Goal: Information Seeking & Learning: Learn about a topic

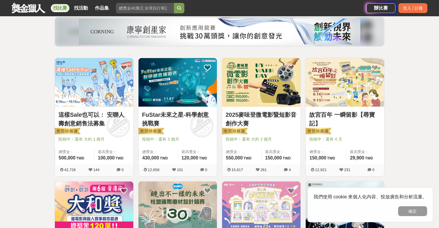
scroll to position [70, 0]
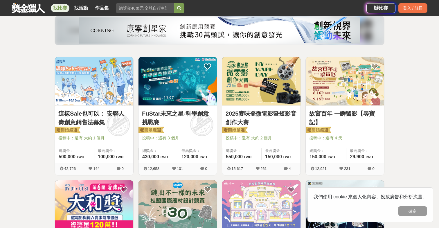
click at [101, 97] on img at bounding box center [94, 81] width 78 height 49
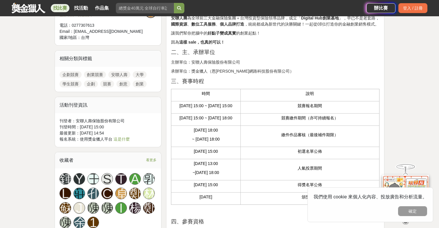
scroll to position [225, 0]
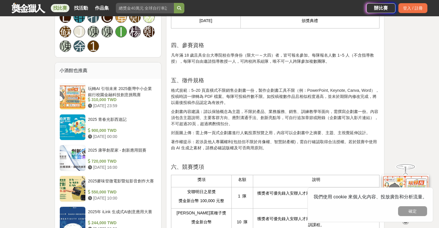
scroll to position [430, 0]
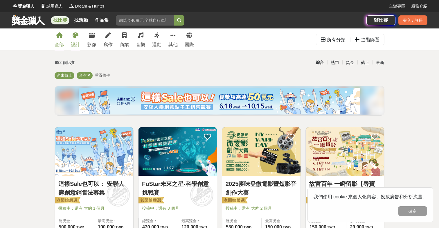
click at [75, 38] on icon at bounding box center [76, 36] width 6 height 6
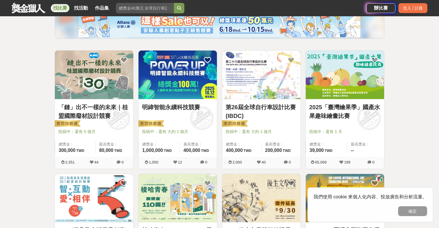
scroll to position [77, 0]
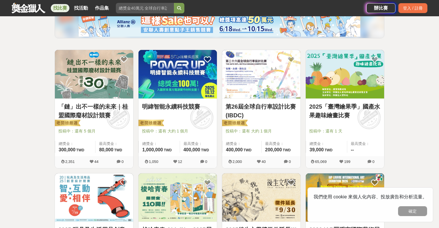
click at [249, 76] on img at bounding box center [261, 74] width 78 height 49
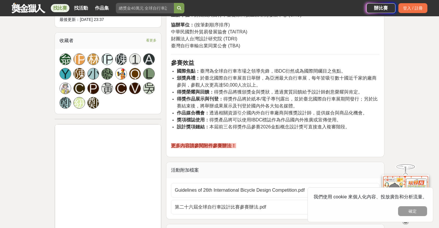
scroll to position [398, 0]
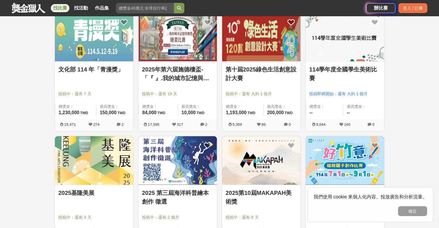
scroll to position [396, 0]
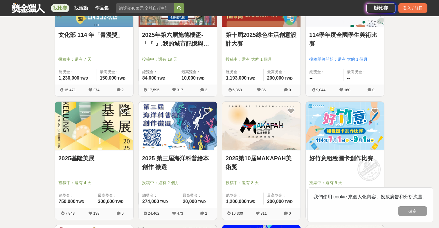
click at [247, 136] on img at bounding box center [261, 126] width 78 height 49
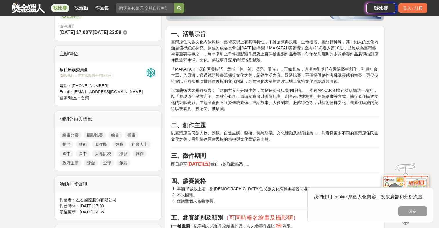
scroll to position [242, 0]
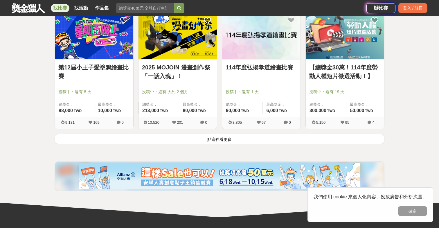
scroll to position [741, 0]
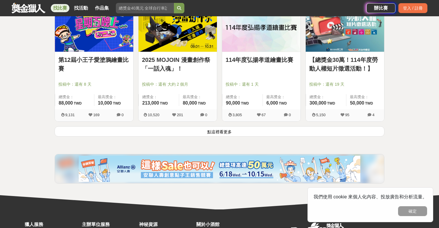
click at [193, 133] on button "點這裡看更多" at bounding box center [220, 131] width 330 height 10
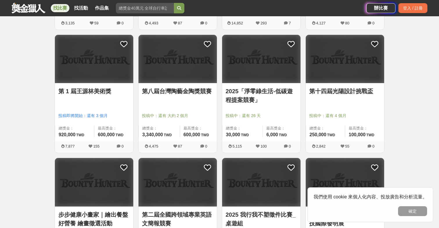
scroll to position [1212, 0]
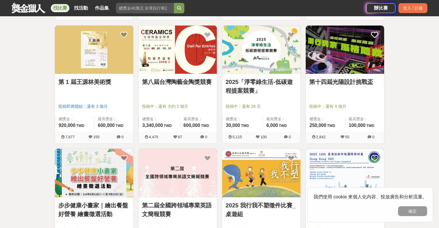
click at [120, 64] on img at bounding box center [94, 50] width 78 height 49
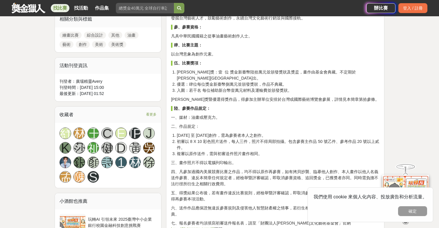
scroll to position [271, 0]
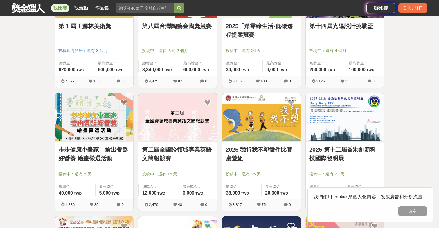
scroll to position [1268, 0]
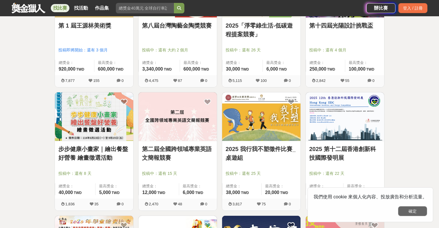
click at [410, 211] on button "確定" at bounding box center [412, 211] width 29 height 10
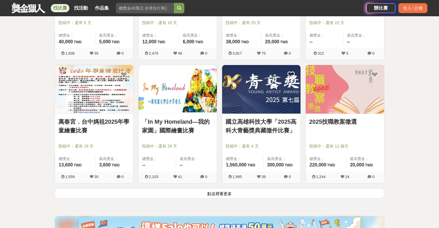
scroll to position [1427, 0]
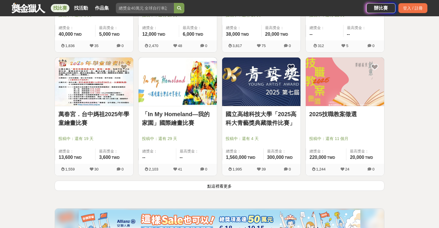
click at [268, 184] on button "點這裡看更多" at bounding box center [220, 186] width 330 height 10
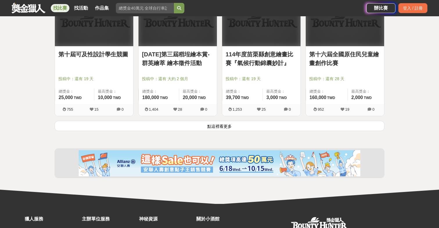
scroll to position [2228, 0]
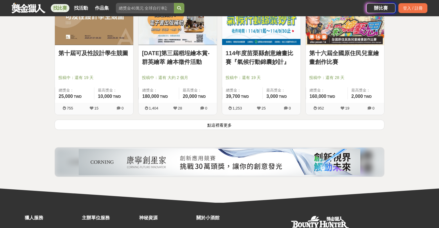
click at [260, 127] on button "點這裡看更多" at bounding box center [220, 125] width 330 height 10
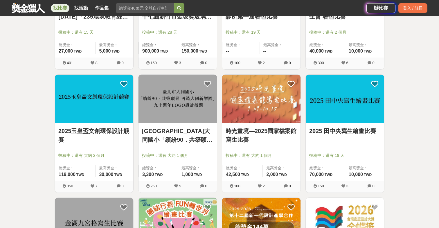
scroll to position [2523, 0]
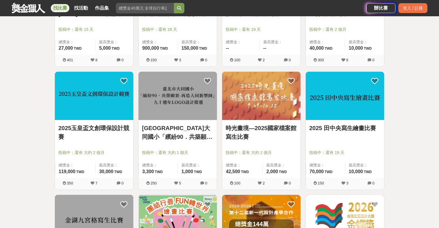
click at [191, 104] on img at bounding box center [178, 96] width 78 height 49
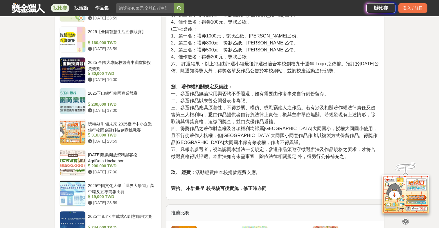
scroll to position [600, 0]
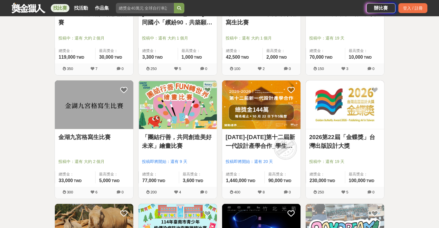
scroll to position [2643, 0]
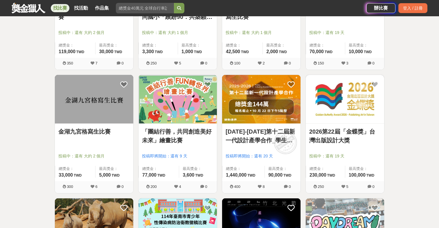
click at [332, 114] on img at bounding box center [345, 99] width 78 height 49
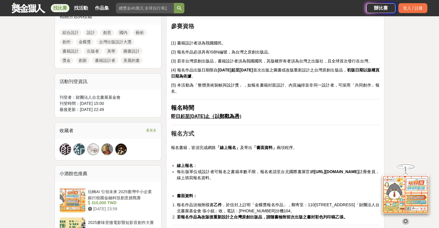
scroll to position [280, 0]
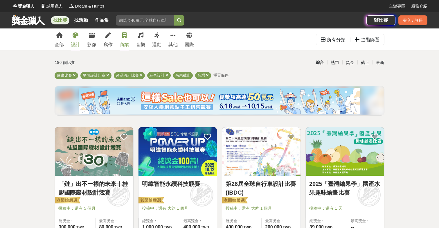
click at [123, 42] on div "商業" at bounding box center [124, 44] width 9 height 7
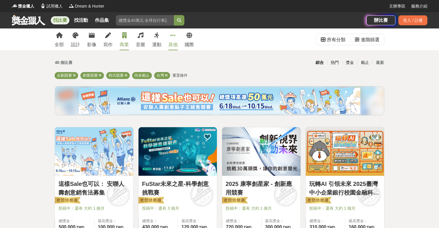
click at [173, 42] on div "其他" at bounding box center [173, 44] width 9 height 7
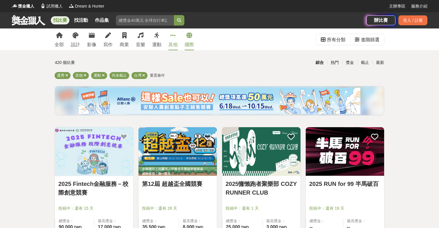
click at [187, 36] on icon at bounding box center [190, 36] width 6 height 6
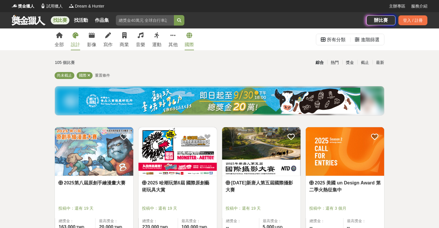
click at [76, 46] on div "設計" at bounding box center [75, 44] width 9 height 7
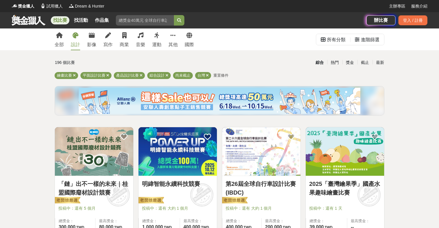
click at [165, 162] on img at bounding box center [178, 151] width 78 height 49
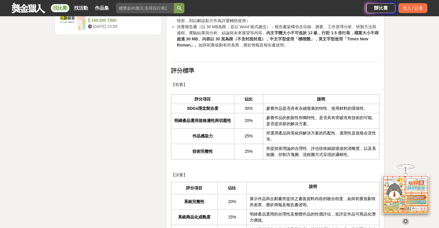
scroll to position [978, 0]
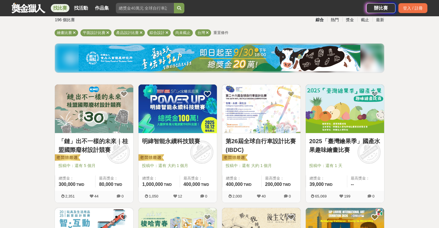
scroll to position [48, 0]
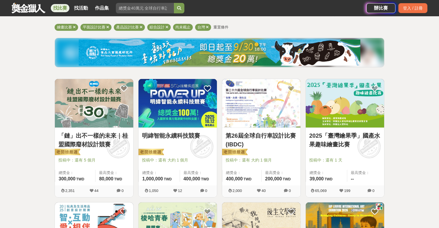
click at [268, 119] on img at bounding box center [261, 103] width 78 height 49
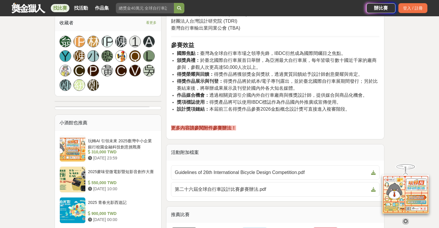
scroll to position [442, 0]
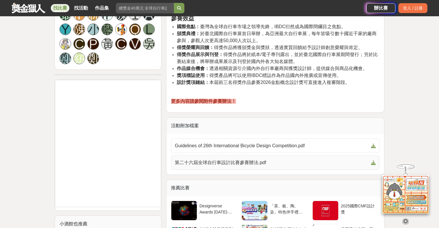
click at [245, 162] on span "第二十六屆全球自行車設計比賽參賽辦法.pdf" at bounding box center [272, 162] width 194 height 7
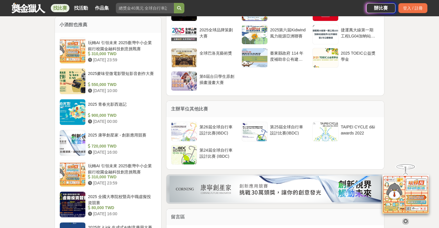
scroll to position [657, 0]
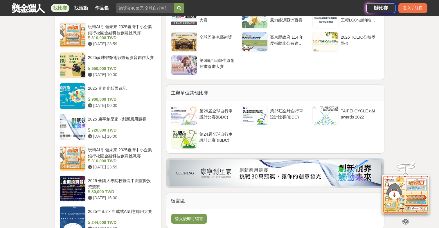
click at [226, 88] on div "主辦單位其他比賽" at bounding box center [275, 93] width 218 height 16
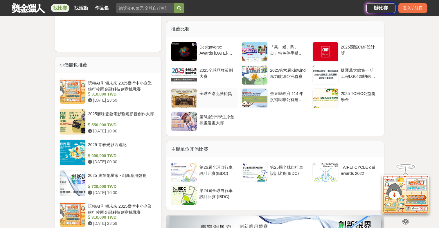
scroll to position [599, 0]
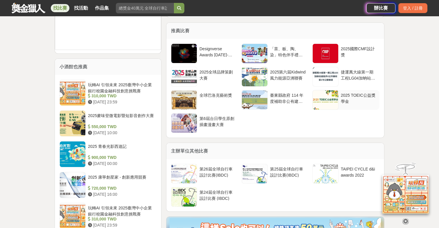
click at [329, 103] on div at bounding box center [326, 99] width 26 height 19
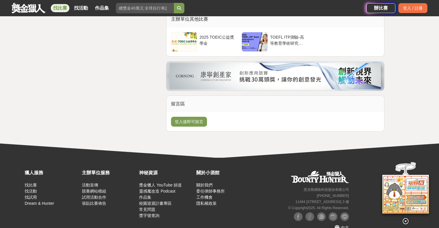
scroll to position [1367, 0]
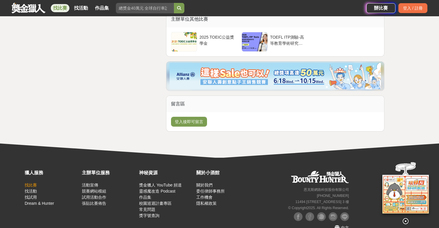
click at [30, 183] on link "找比賽" at bounding box center [31, 185] width 12 height 5
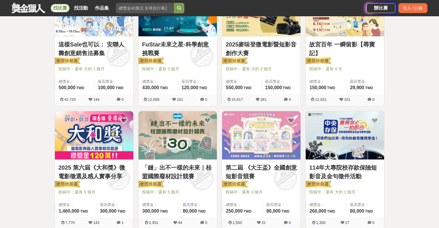
scroll to position [141, 0]
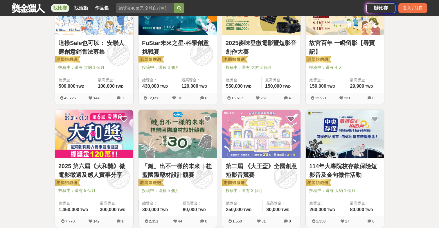
click at [159, 136] on img at bounding box center [178, 134] width 78 height 49
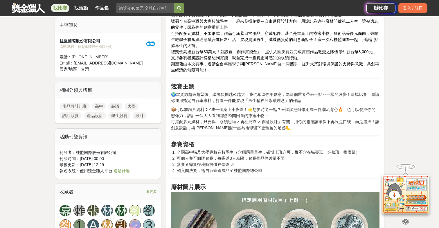
scroll to position [238, 0]
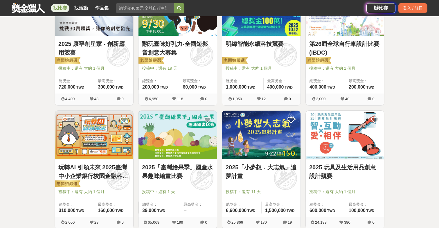
scroll to position [440, 0]
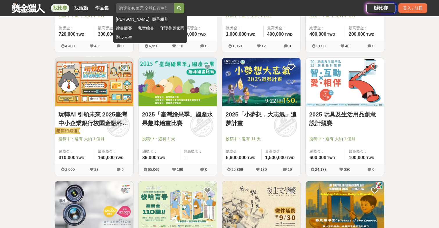
click at [158, 11] on input "search" at bounding box center [145, 8] width 58 height 10
click at [180, 8] on button "submit" at bounding box center [179, 8] width 10 height 10
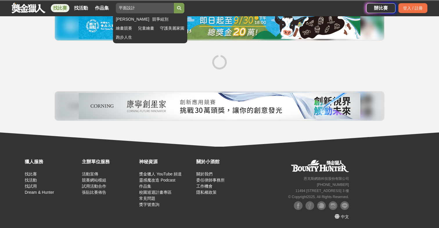
scroll to position [53, 0]
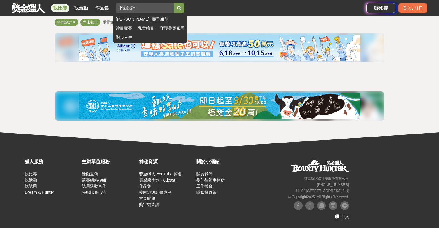
click at [181, 7] on icon "submit" at bounding box center [179, 8] width 4 height 4
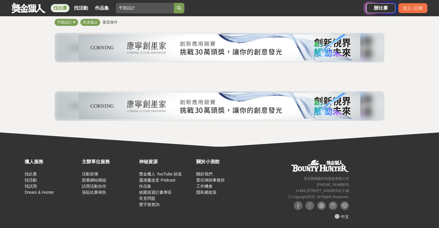
drag, startPoint x: 140, startPoint y: 10, endPoint x: 92, endPoint y: 10, distance: 48.5
click at [92, 10] on div "找比賽 找活動 作品集 平面設計 馬拉松 競爭組別 繪畫競賽 兒童繪畫 守護美麗家園 跑步人生" at bounding box center [189, 8] width 355 height 16
type input "LOGO"
click at [180, 8] on button "submit" at bounding box center [179, 8] width 10 height 10
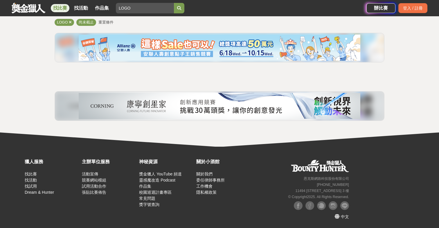
click at [64, 3] on div "找比賽 找活動 作品集" at bounding box center [82, 8] width 63 height 16
click at [70, 21] on icon at bounding box center [70, 22] width 3 height 4
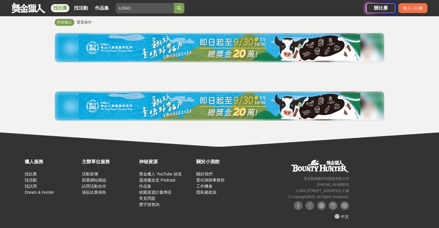
click at [70, 21] on span "尚未截止" at bounding box center [64, 22] width 15 height 4
click at [63, 8] on link "找比賽" at bounding box center [60, 8] width 19 height 8
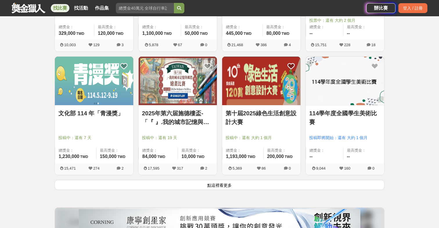
scroll to position [687, 0]
click at [341, 78] on img at bounding box center [345, 81] width 78 height 49
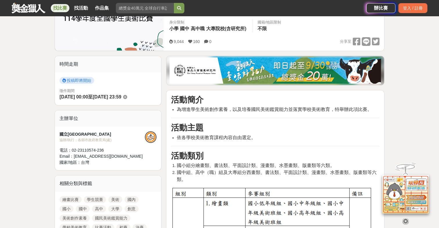
scroll to position [183, 0]
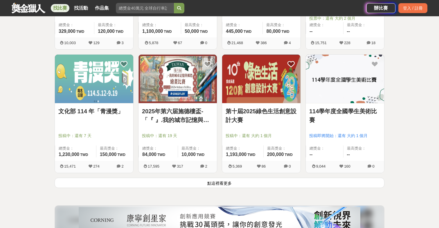
scroll to position [690, 0]
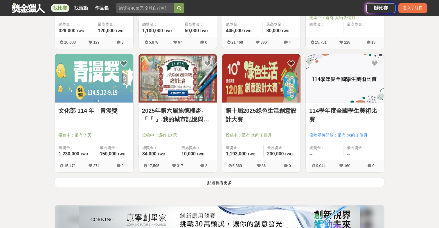
click at [74, 89] on img at bounding box center [94, 78] width 78 height 49
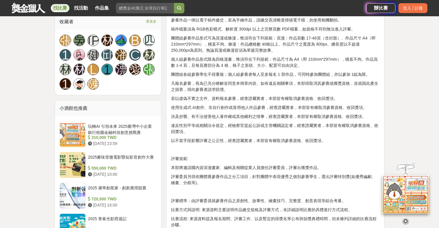
scroll to position [403, 0]
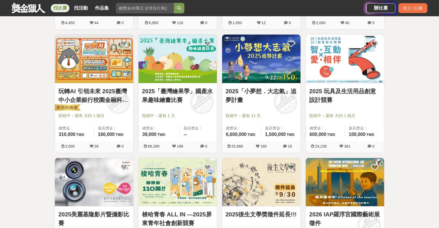
scroll to position [457, 0]
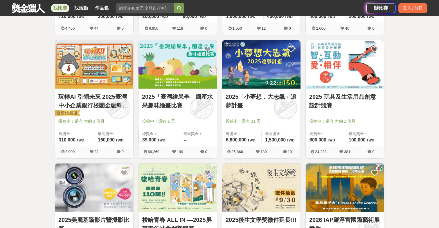
click at [231, 64] on img at bounding box center [261, 64] width 78 height 49
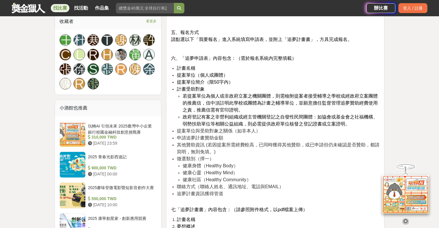
scroll to position [615, 0]
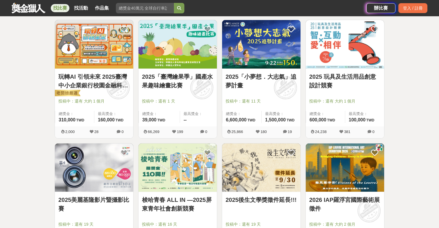
scroll to position [485, 0]
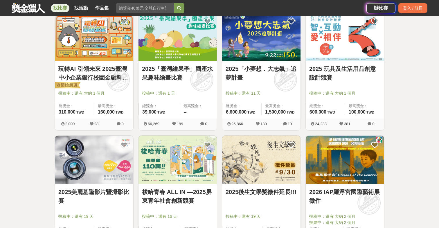
click at [187, 159] on img at bounding box center [178, 160] width 78 height 49
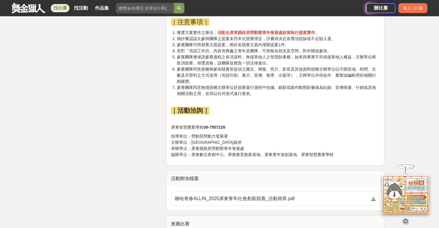
scroll to position [1388, 0]
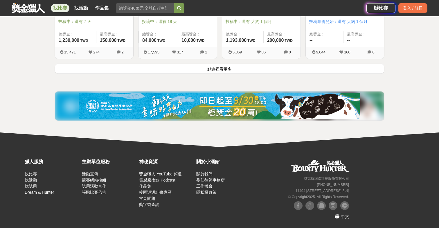
scroll to position [804, 0]
click at [201, 70] on button "點這裡看更多" at bounding box center [220, 69] width 330 height 10
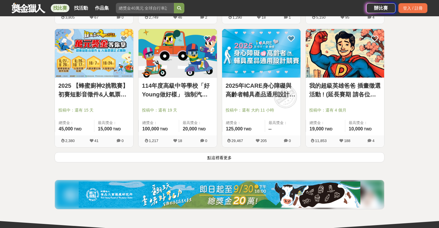
scroll to position [1463, 0]
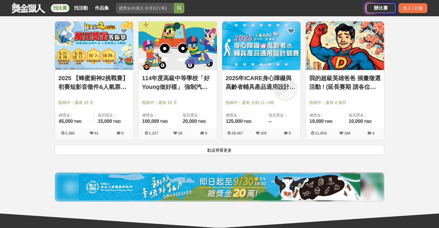
click at [271, 60] on img at bounding box center [261, 45] width 78 height 49
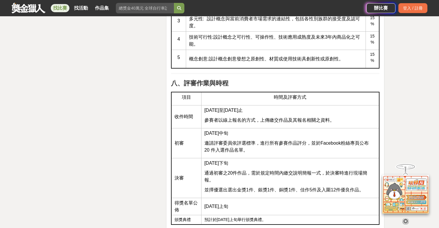
scroll to position [1074, 0]
